Goal: Information Seeking & Learning: Learn about a topic

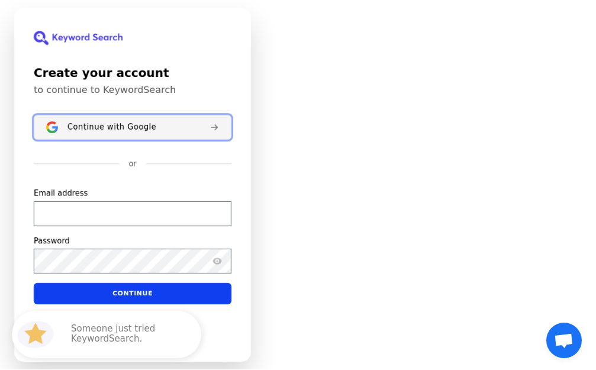
drag, startPoint x: 0, startPoint y: 0, endPoint x: 124, endPoint y: 125, distance: 175.7
click at [124, 125] on span "Continue with Google" at bounding box center [111, 126] width 89 height 9
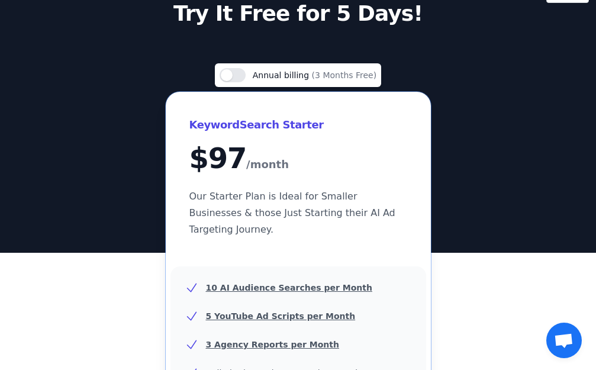
scroll to position [59, 0]
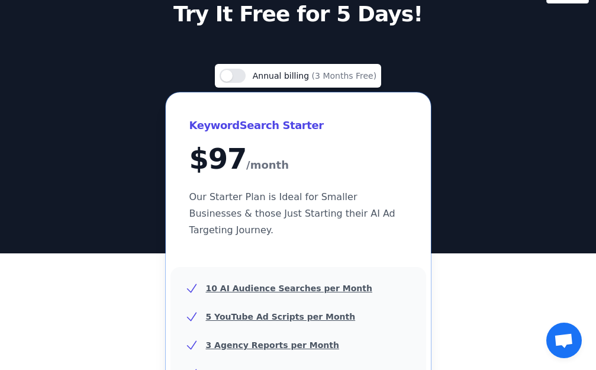
click at [251, 72] on div "Use setting Annual billing (3 Months Free)" at bounding box center [298, 76] width 157 height 14
click at [245, 72] on button "Use setting" at bounding box center [233, 76] width 26 height 14
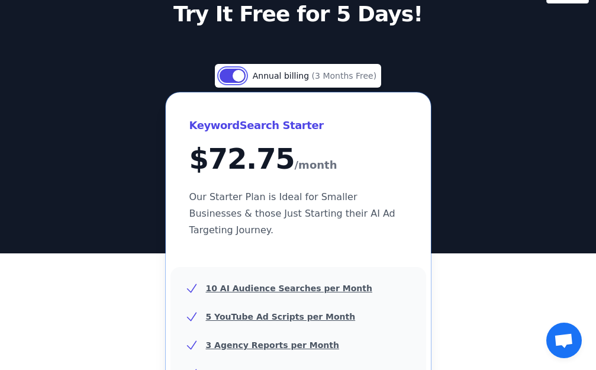
click at [244, 72] on button "Use setting" at bounding box center [233, 76] width 26 height 14
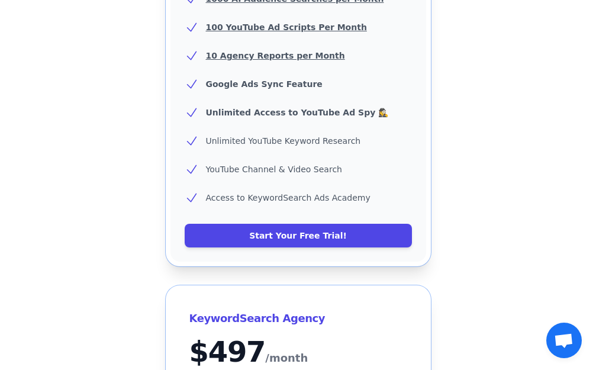
scroll to position [947, 0]
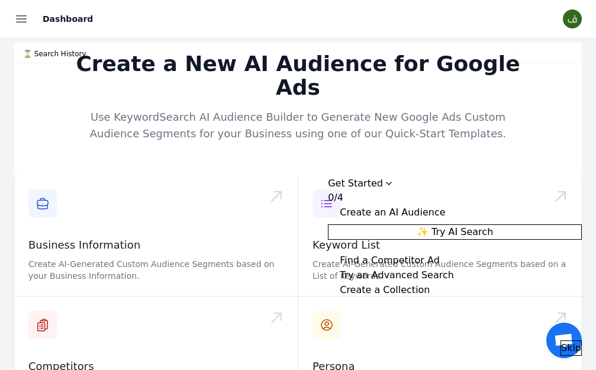
click at [441, 228] on button "✨ Try AI Search" at bounding box center [455, 231] width 254 height 15
click at [393, 179] on icon "Drag to move checklist" at bounding box center [388, 183] width 9 height 9
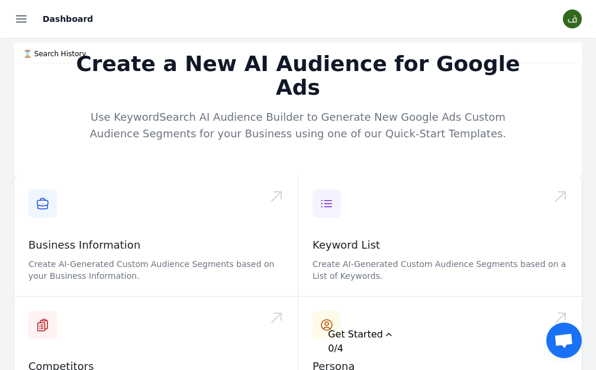
click at [0, 0] on link "Dashboard" at bounding box center [0, 0] width 0 height 0
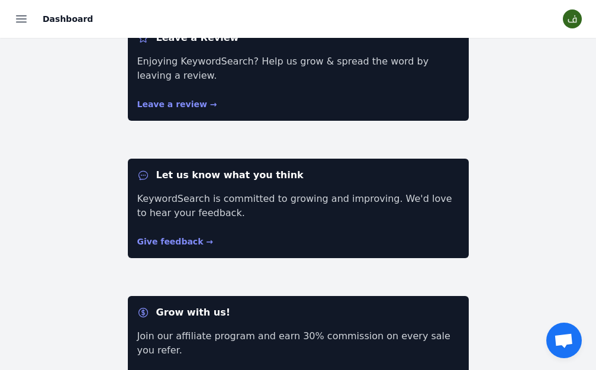
scroll to position [59, 0]
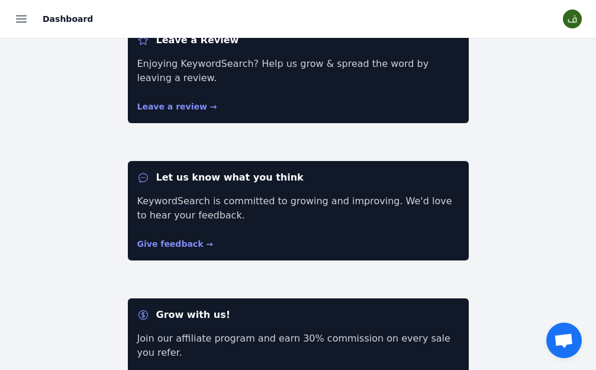
click at [0, 0] on link "Academy" at bounding box center [0, 0] width 0 height 0
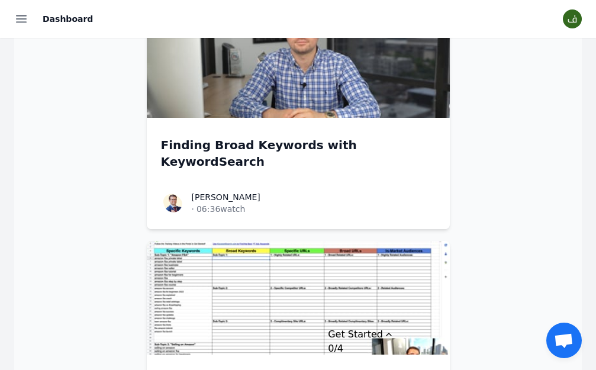
scroll to position [1717, 0]
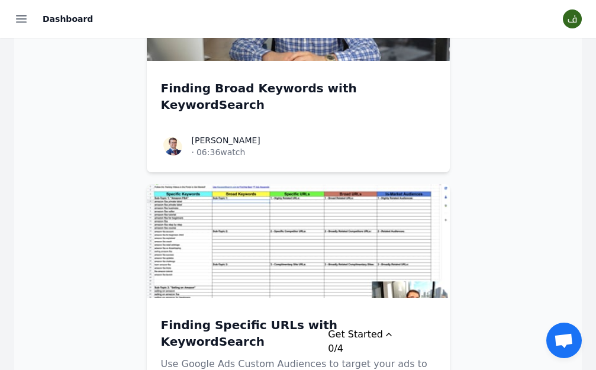
click at [0, 0] on link "AI Audience Builder" at bounding box center [0, 0] width 0 height 0
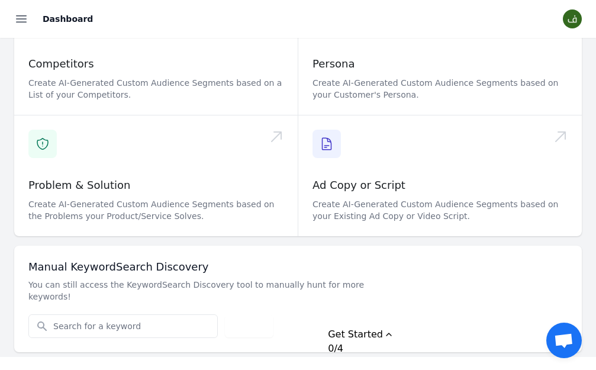
scroll to position [304, 0]
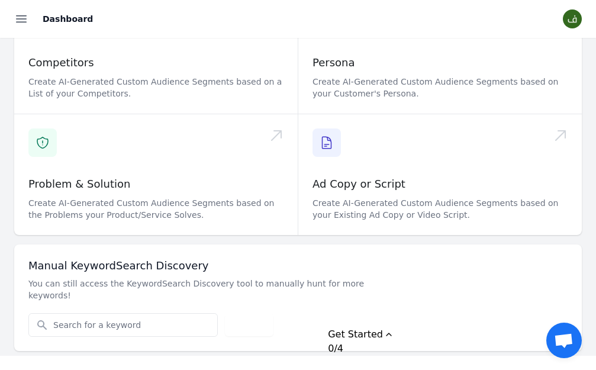
click at [0, 0] on link "YouTube Idea Generator" at bounding box center [0, 0] width 0 height 0
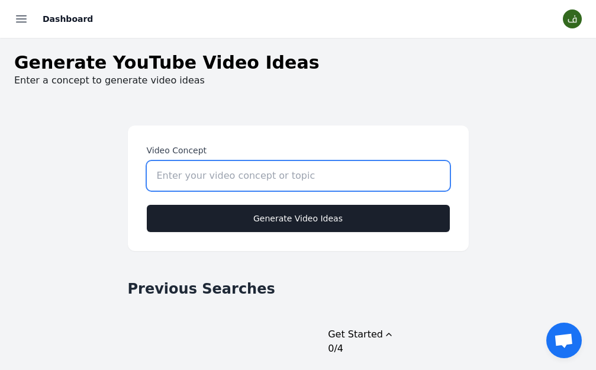
click at [347, 161] on input "Video Concept" at bounding box center [298, 176] width 303 height 30
type input "الربح من الانترنت"
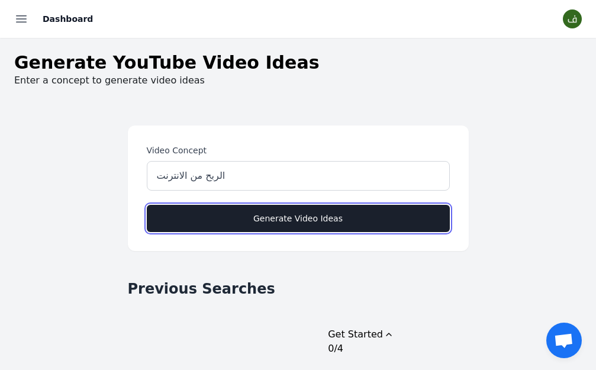
click at [394, 205] on button "Generate Video Ideas" at bounding box center [298, 218] width 303 height 27
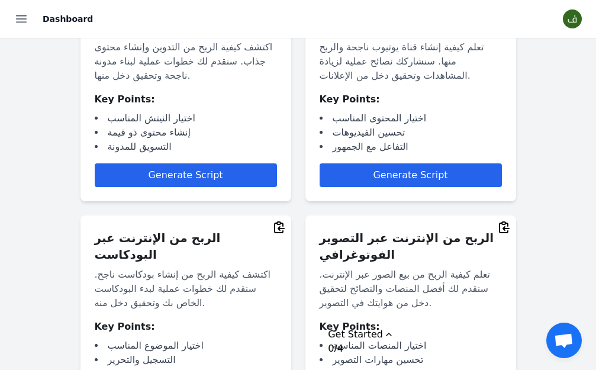
scroll to position [1302, 0]
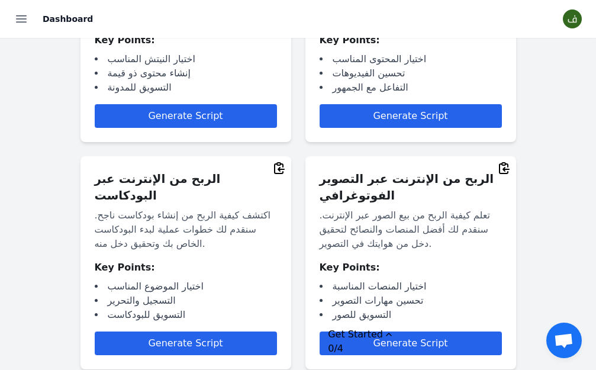
click at [0, 0] on link "Agency Report" at bounding box center [0, 0] width 0 height 0
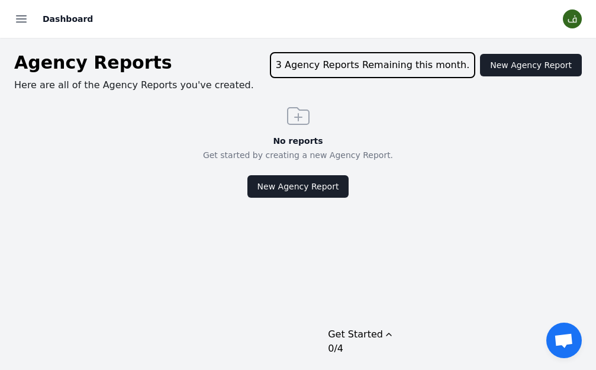
click at [0, 0] on link "AI Search" at bounding box center [0, 0] width 0 height 0
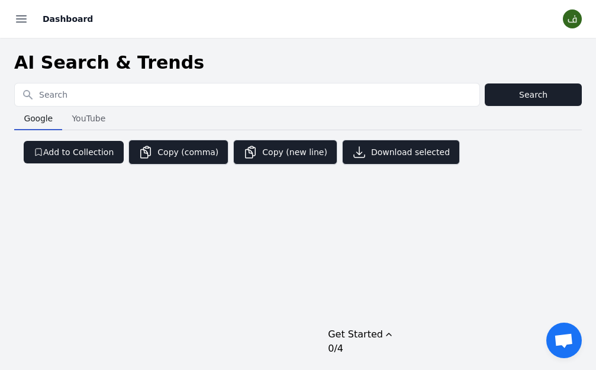
click at [328, 83] on input "Search for YouTube Keywords" at bounding box center [247, 94] width 464 height 22
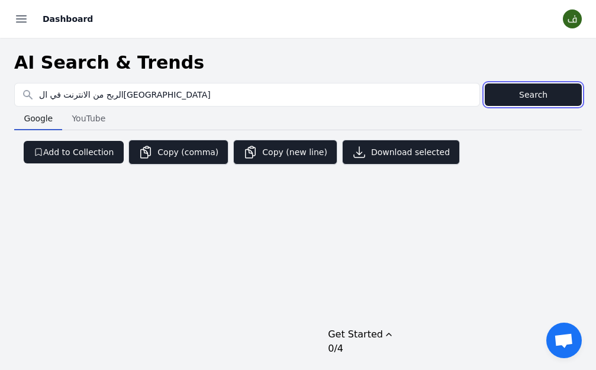
click at [548, 83] on button "Search" at bounding box center [533, 94] width 97 height 22
type input "الربح من الانترنت في السعودية"
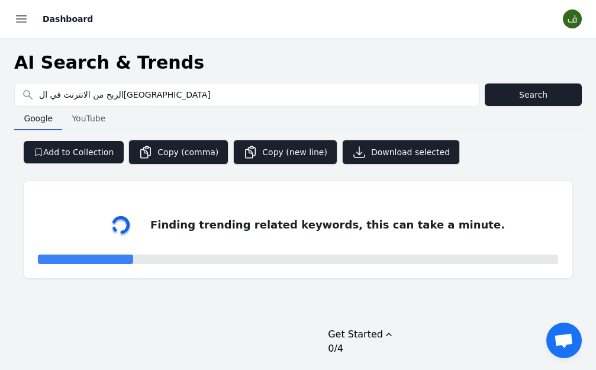
select select "50"
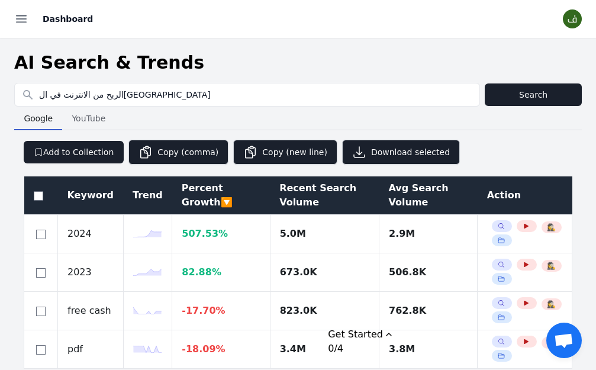
click at [0, 0] on link "Ad Spy" at bounding box center [0, 0] width 0 height 0
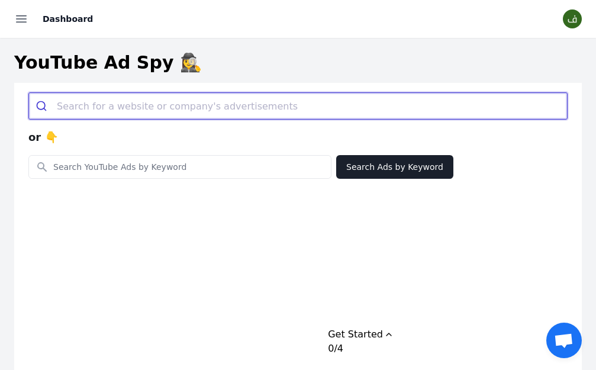
click at [251, 93] on input "search" at bounding box center [312, 106] width 510 height 26
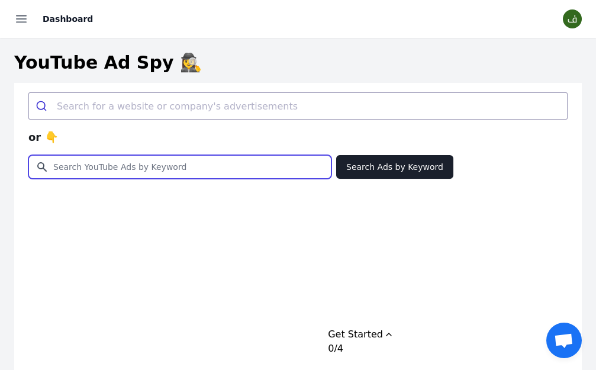
click at [256, 156] on input "Search for YouTube Keywords" at bounding box center [180, 167] width 302 height 22
drag, startPoint x: 234, startPoint y: 131, endPoint x: 267, endPoint y: 131, distance: 33.1
click at [267, 156] on input "الربح من الانترنت في السعودية" at bounding box center [180, 167] width 302 height 22
type input "الربح من الانترنت"
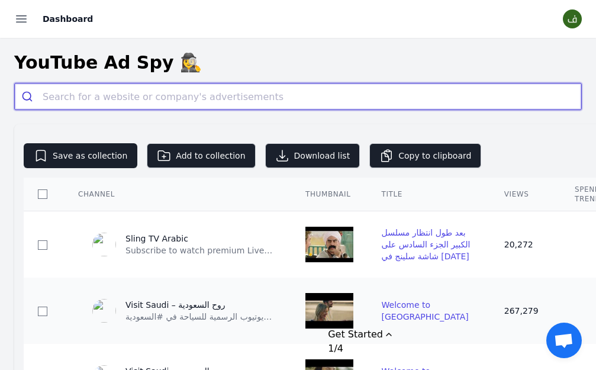
click at [306, 83] on input "search" at bounding box center [312, 96] width 538 height 26
paste input "https://click7success.blogspot.com/"
type input "https://click7success.blogspot.com/"
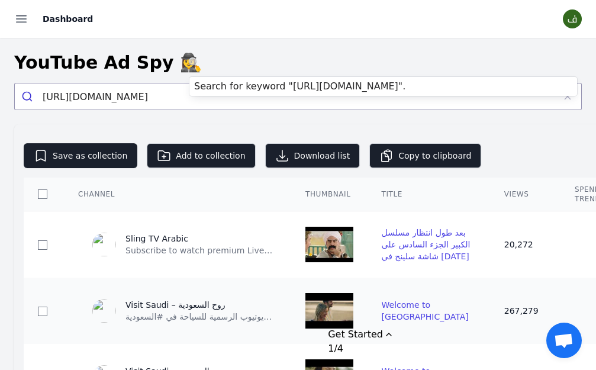
click at [0, 0] on link "Ad Scripts" at bounding box center [0, 0] width 0 height 0
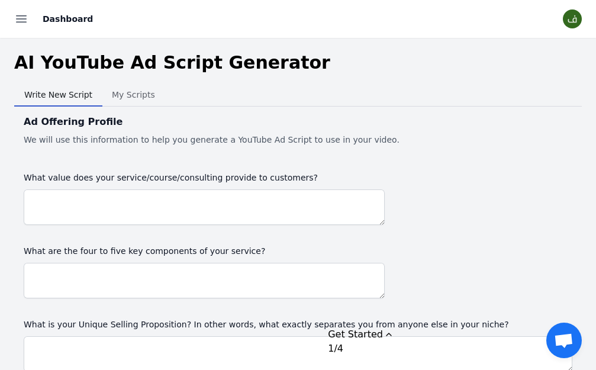
click at [0, 0] on link "Videos" at bounding box center [0, 0] width 0 height 0
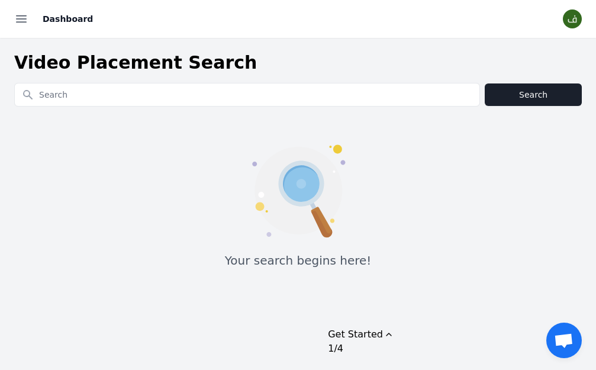
click at [0, 0] on link "Channels" at bounding box center [0, 0] width 0 height 0
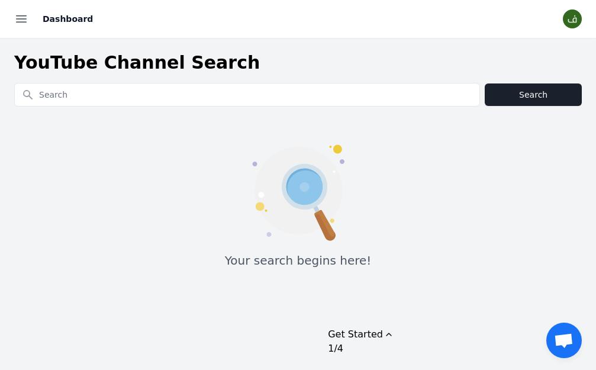
type input "ب"
type input "أتدرب معايا"
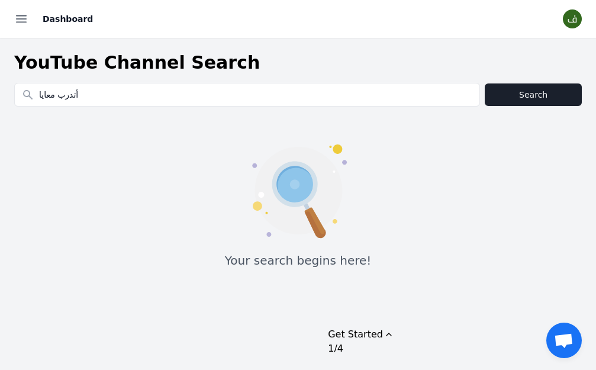
drag, startPoint x: 93, startPoint y: 302, endPoint x: 175, endPoint y: 1, distance: 311.5
click at [0, 0] on link "Collections" at bounding box center [0, 0] width 0 height 0
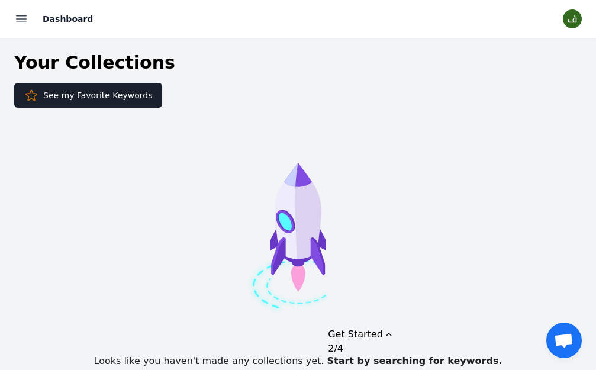
click at [0, 0] on link "Channels" at bounding box center [0, 0] width 0 height 0
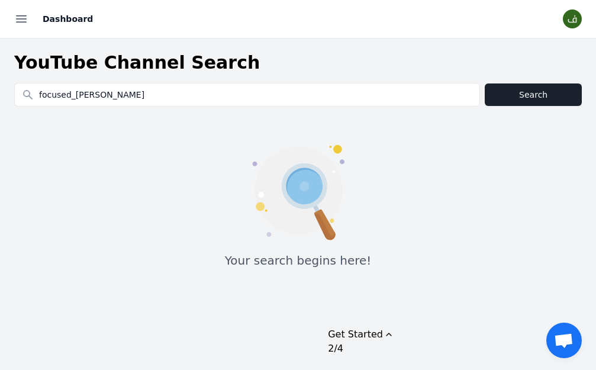
type input "focused_felix"
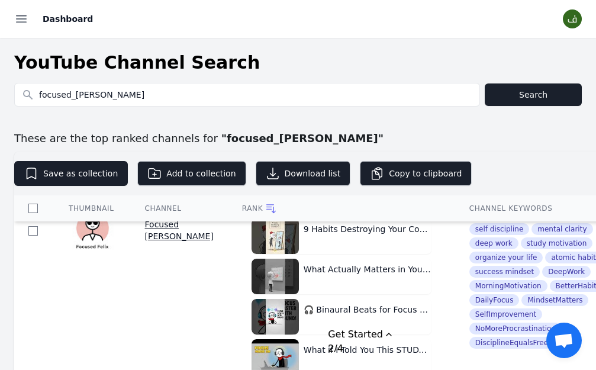
scroll to position [355, 0]
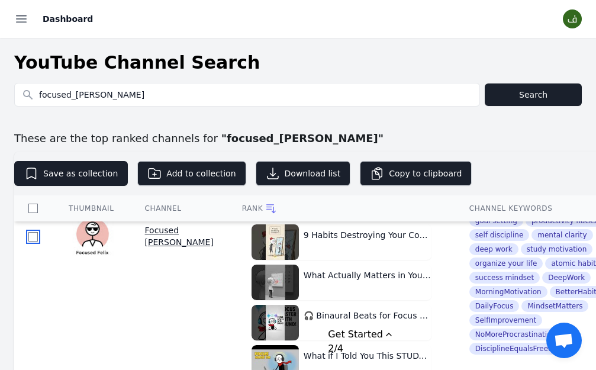
click at [38, 232] on input "checkbox" at bounding box center [32, 236] width 9 height 9
checkbox input "true"
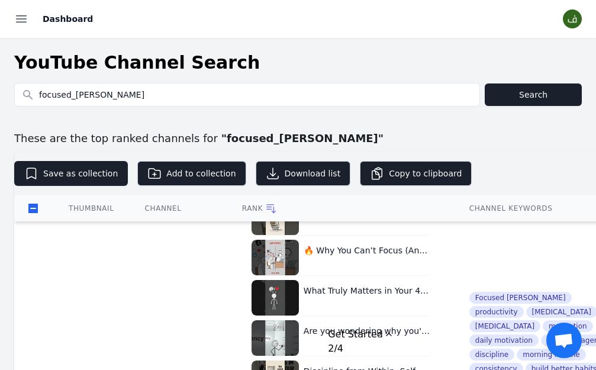
scroll to position [178, 0]
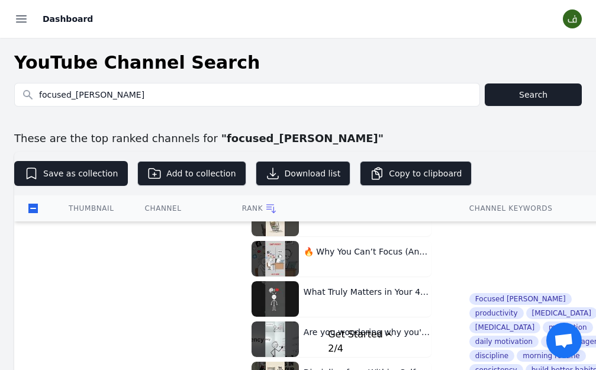
click at [277, 202] on icon at bounding box center [271, 208] width 12 height 12
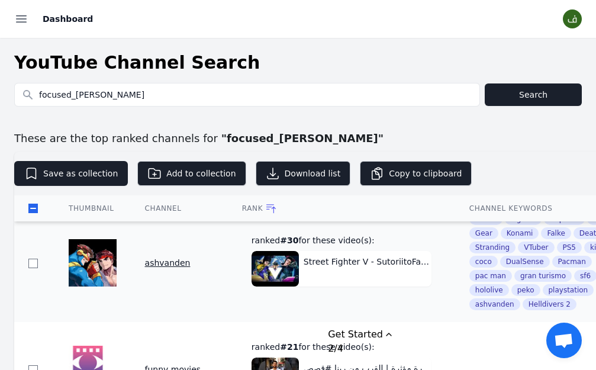
scroll to position [355, 0]
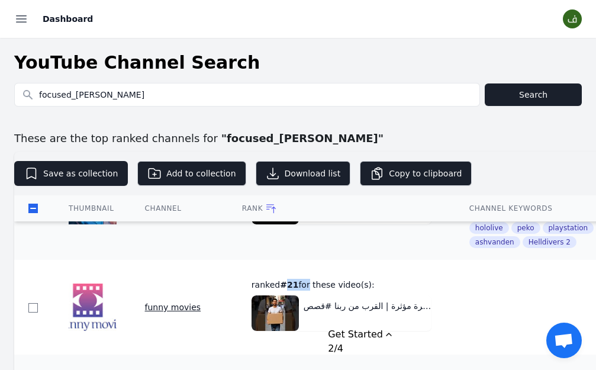
drag, startPoint x: 438, startPoint y: 215, endPoint x: 462, endPoint y: 217, distance: 23.7
click at [431, 279] on span "ranked # 21 for these video(s):" at bounding box center [341, 285] width 180 height 12
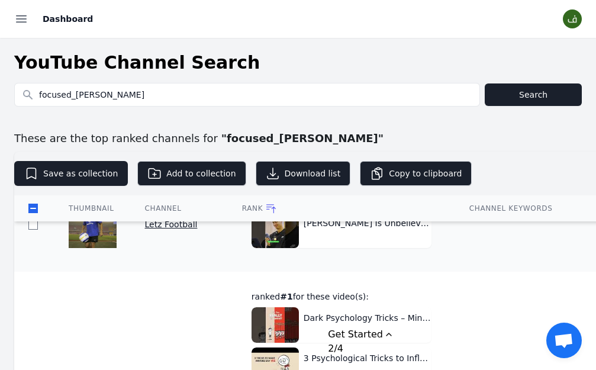
scroll to position [1065, 0]
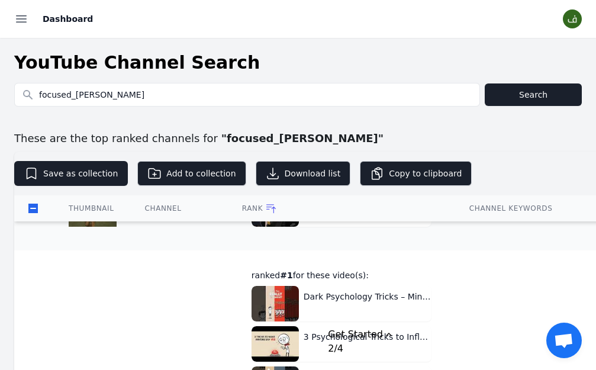
drag, startPoint x: 405, startPoint y: 212, endPoint x: 520, endPoint y: 212, distance: 114.8
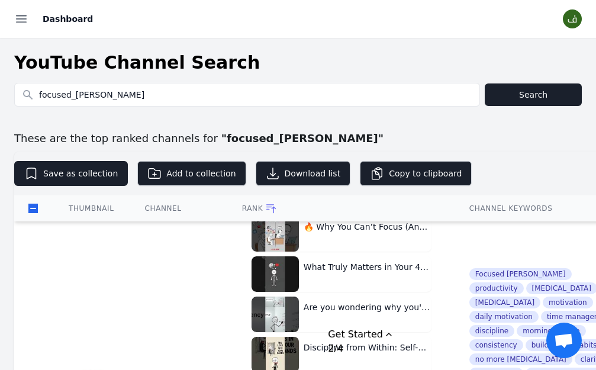
scroll to position [1357, 0]
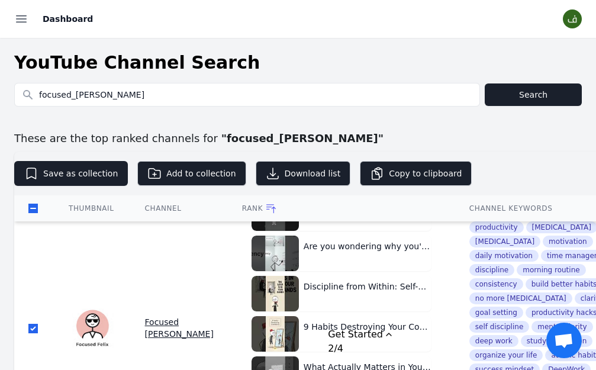
click at [214, 204] on div "Channel" at bounding box center [179, 208] width 69 height 9
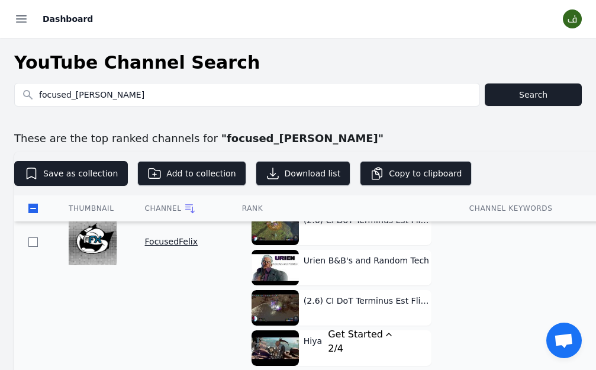
scroll to position [753, 0]
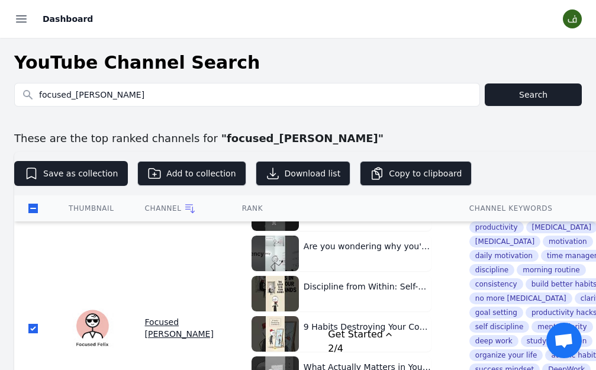
click at [228, 195] on th "Channel" at bounding box center [179, 208] width 97 height 27
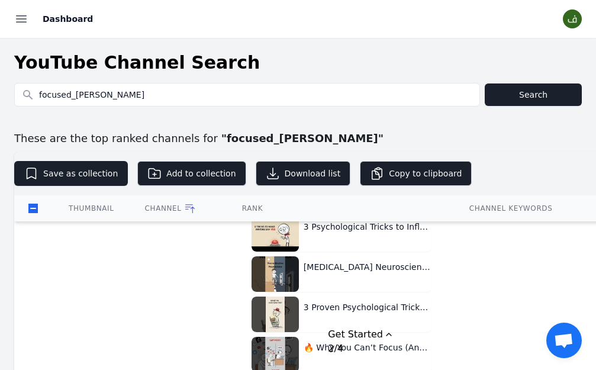
scroll to position [576, 0]
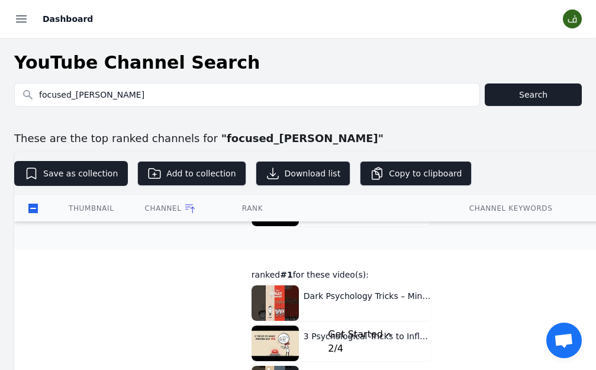
click at [0, 0] on link "Dashboard" at bounding box center [0, 0] width 0 height 0
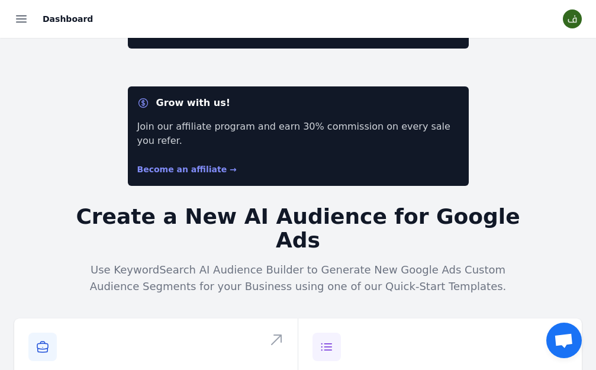
scroll to position [296, 0]
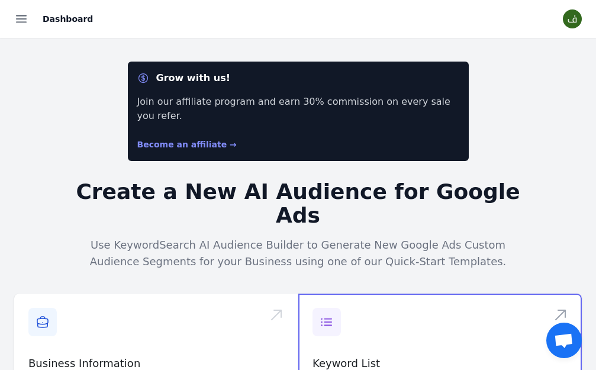
click at [483, 293] on span at bounding box center [439, 353] width 283 height 121
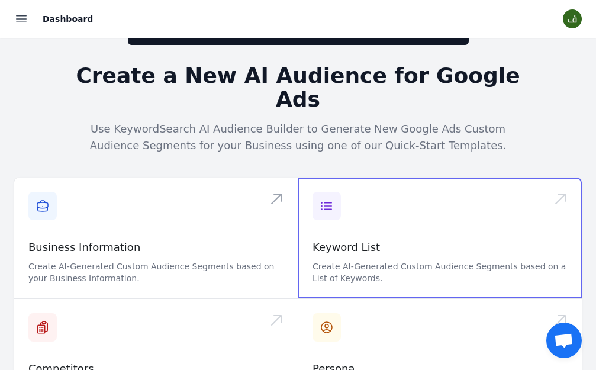
scroll to position [414, 0]
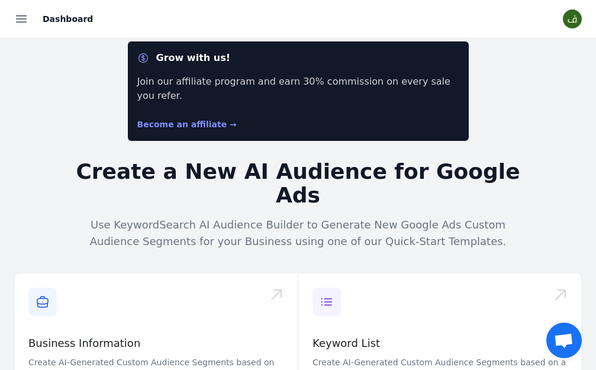
scroll to position [296, 0]
